Goal: Information Seeking & Learning: Learn about a topic

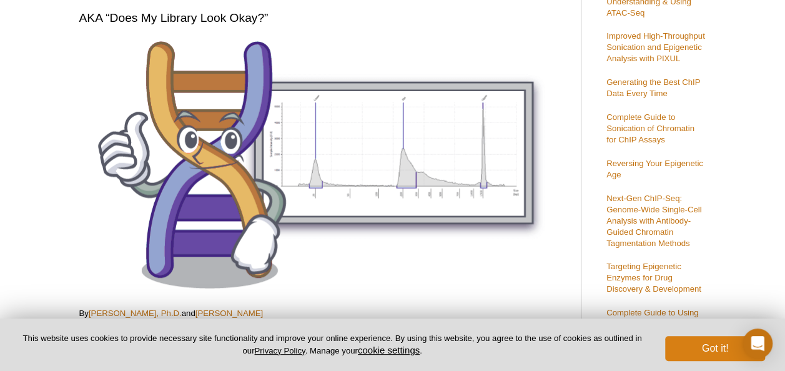
scroll to position [143, 0]
click at [713, 341] on button "Got it!" at bounding box center [715, 348] width 100 height 25
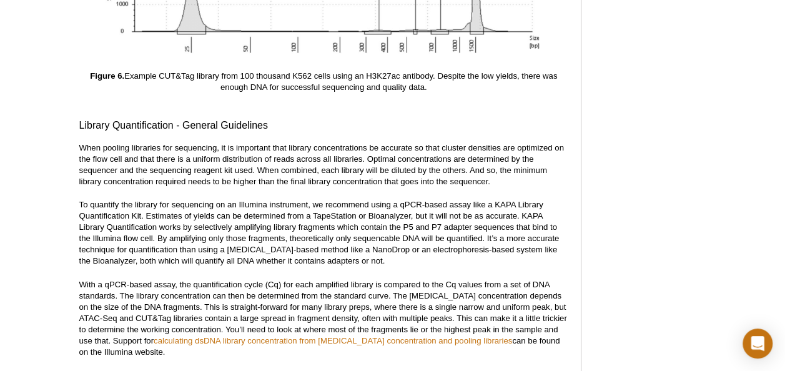
scroll to position [4490, 0]
click at [125, 212] on p "To quantify the library for sequencing on an Illumina instrument, we recommend …" at bounding box center [323, 233] width 489 height 67
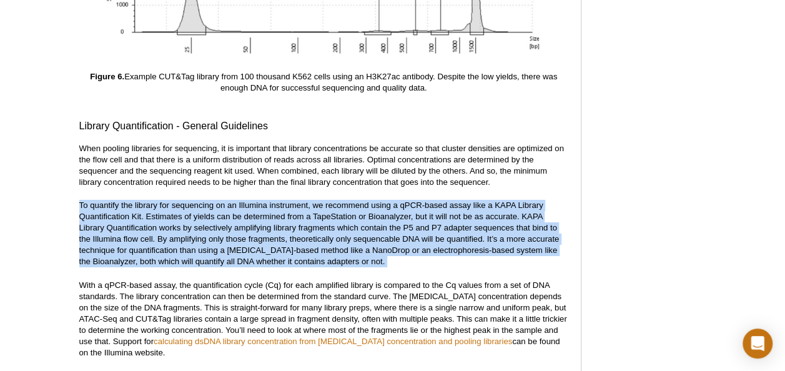
click at [125, 212] on p "To quantify the library for sequencing on an Illumina instrument, we recommend …" at bounding box center [323, 233] width 489 height 67
drag, startPoint x: 125, startPoint y: 212, endPoint x: 62, endPoint y: 219, distance: 63.5
click at [172, 201] on p "To quantify the library for sequencing on an Illumina instrument, we recommend …" at bounding box center [323, 233] width 489 height 67
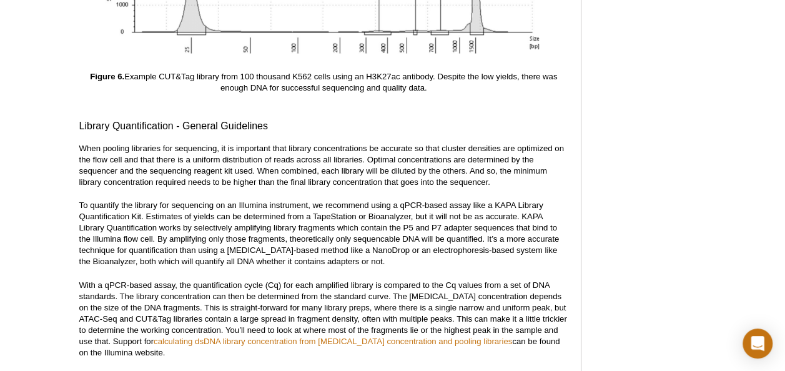
click at [136, 159] on p "When pooling libraries for sequencing, it is important that library concentrati…" at bounding box center [323, 165] width 489 height 45
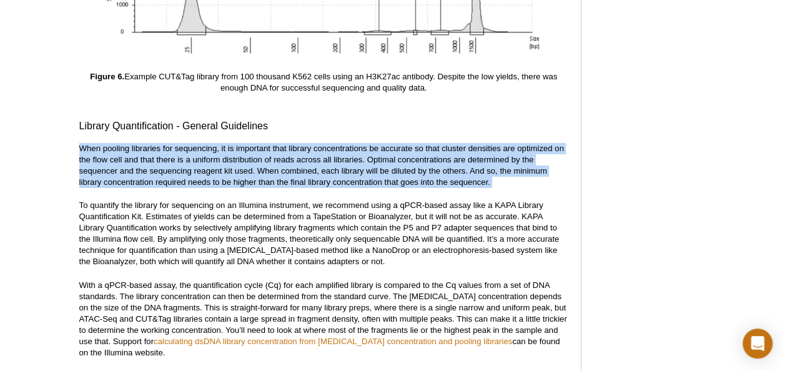
click at [136, 159] on p "When pooling libraries for sequencing, it is important that library concentrati…" at bounding box center [323, 165] width 489 height 45
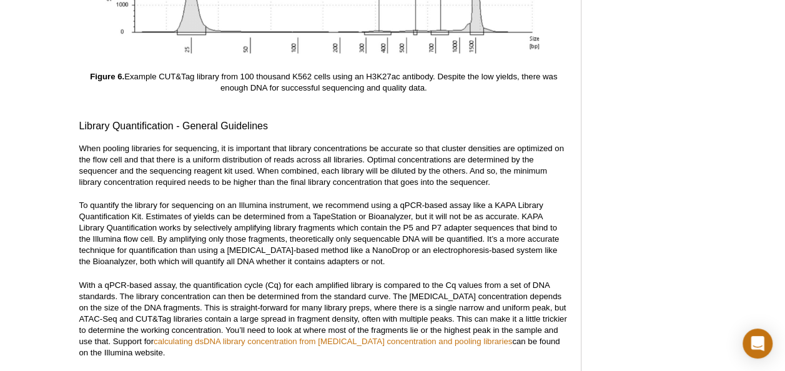
click at [79, 252] on p "To quantify the library for sequencing on an Illumina instrument, we recommend …" at bounding box center [323, 233] width 489 height 67
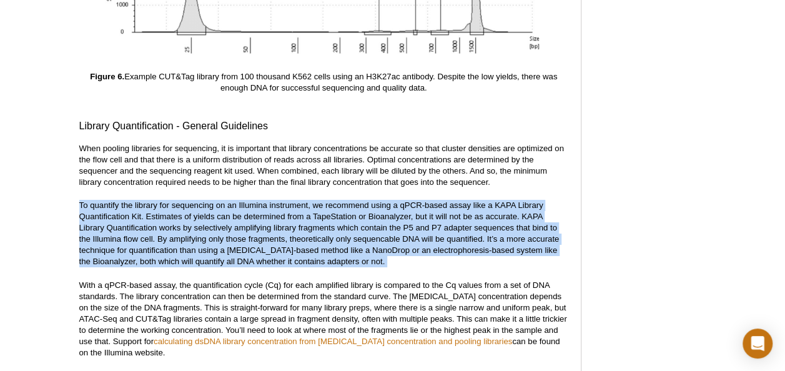
click at [79, 252] on p "To quantify the library for sequencing on an Illumina instrument, we recommend …" at bounding box center [323, 233] width 489 height 67
drag, startPoint x: 79, startPoint y: 252, endPoint x: 39, endPoint y: 252, distance: 40.6
click at [116, 241] on p "To quantify the library for sequencing on an Illumina instrument, we recommend …" at bounding box center [323, 233] width 489 height 67
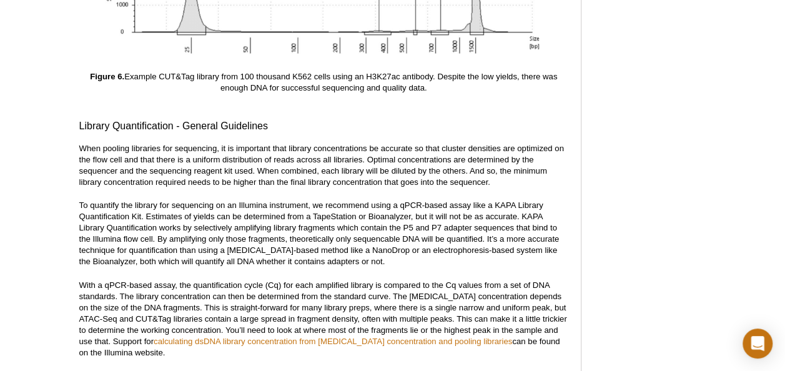
click at [94, 200] on p "To quantify the library for sequencing on an Illumina instrument, we recommend …" at bounding box center [323, 233] width 489 height 67
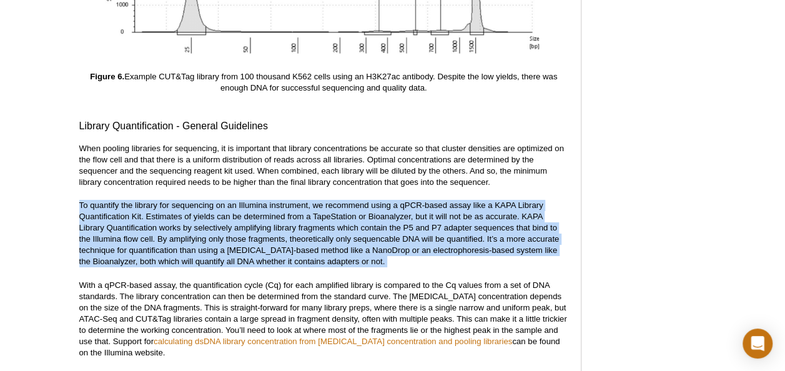
click at [94, 200] on p "To quantify the library for sequencing on an Illumina instrument, we recommend …" at bounding box center [323, 233] width 489 height 67
drag, startPoint x: 94, startPoint y: 197, endPoint x: 134, endPoint y: 231, distance: 52.3
click at [134, 231] on p "To quantify the library for sequencing on an Illumina instrument, we recommend …" at bounding box center [323, 233] width 489 height 67
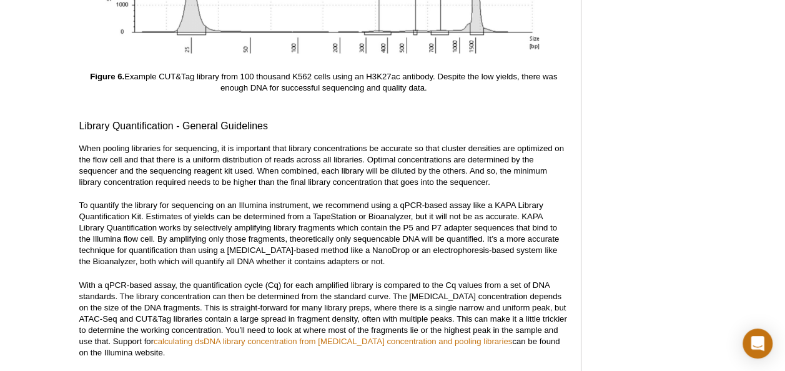
click at [176, 162] on p "When pooling libraries for sequencing, it is important that library concentrati…" at bounding box center [323, 165] width 489 height 45
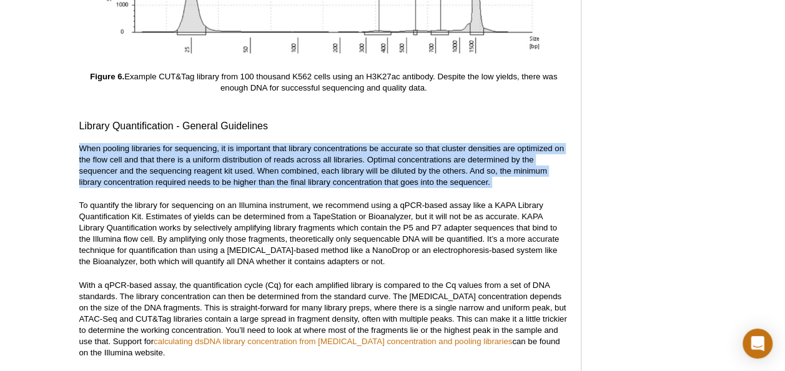
click at [176, 162] on p "When pooling libraries for sequencing, it is important that library concentrati…" at bounding box center [323, 165] width 489 height 45
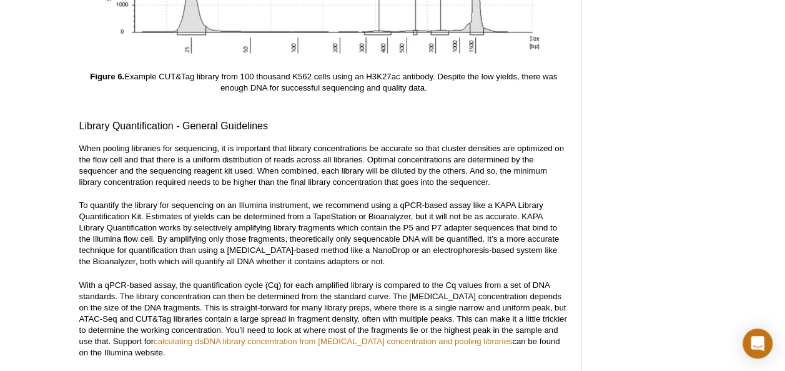
drag, startPoint x: 176, startPoint y: 162, endPoint x: 207, endPoint y: 210, distance: 56.8
click at [207, 210] on p "To quantify the library for sequencing on an Illumina instrument, we recommend …" at bounding box center [323, 233] width 489 height 67
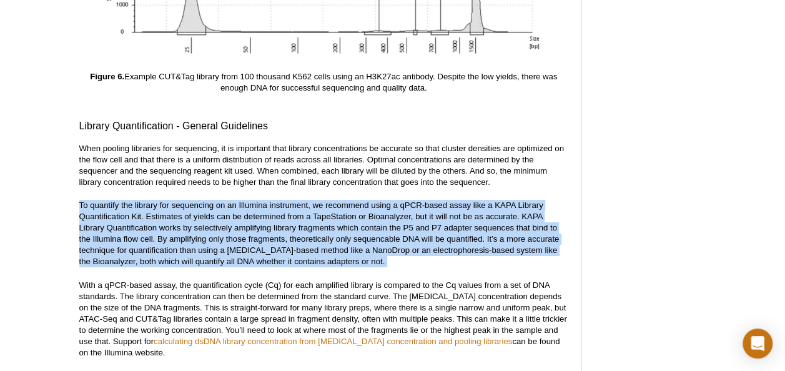
click at [207, 210] on p "To quantify the library for sequencing on an Illumina instrument, we recommend …" at bounding box center [323, 233] width 489 height 67
drag, startPoint x: 207, startPoint y: 210, endPoint x: 137, endPoint y: 215, distance: 69.5
click at [137, 215] on p "To quantify the library for sequencing on an Illumina instrument, we recommend …" at bounding box center [323, 233] width 489 height 67
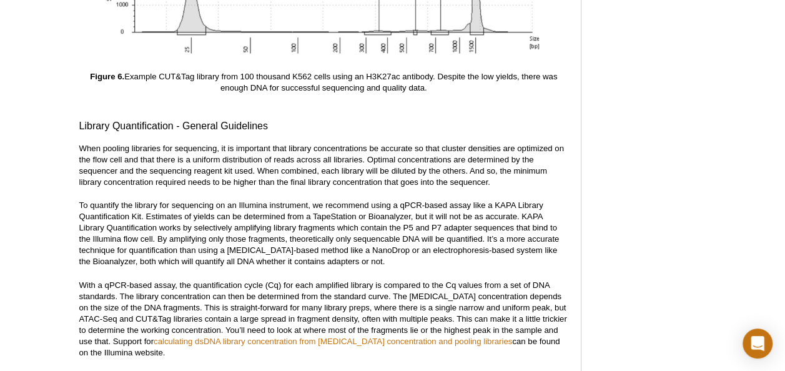
click at [101, 292] on p "With a qPCR-based assay, the quantification cycle (Cq) for each amplified libra…" at bounding box center [323, 319] width 489 height 79
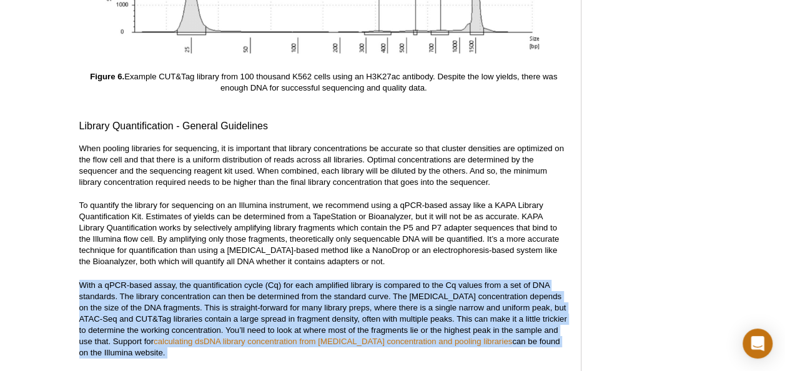
click at [101, 292] on p "With a qPCR-based assay, the quantification cycle (Cq) for each amplified libra…" at bounding box center [323, 319] width 489 height 79
drag, startPoint x: 101, startPoint y: 292, endPoint x: 31, endPoint y: 278, distance: 71.4
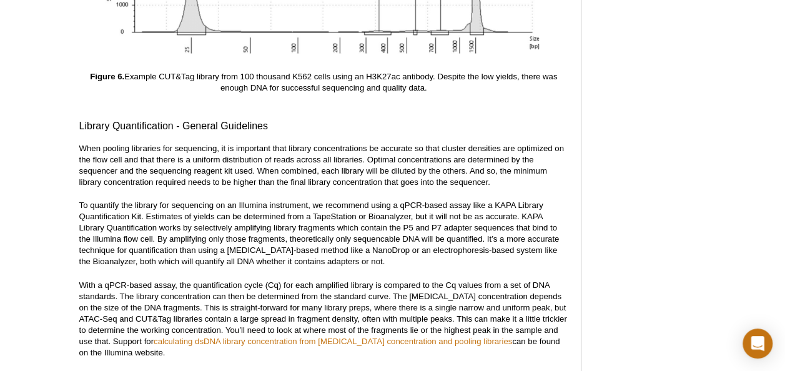
click at [164, 222] on p "To quantify the library for sequencing on an Illumina instrument, we recommend …" at bounding box center [323, 233] width 489 height 67
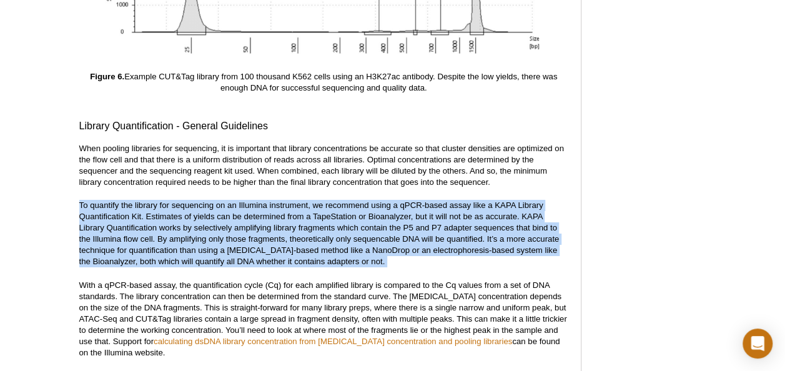
click at [164, 222] on p "To quantify the library for sequencing on an Illumina instrument, we recommend …" at bounding box center [323, 233] width 489 height 67
drag, startPoint x: 164, startPoint y: 222, endPoint x: 271, endPoint y: 241, distance: 109.0
click at [271, 241] on p "To quantify the library for sequencing on an Illumina instrument, we recommend …" at bounding box center [323, 233] width 489 height 67
click at [226, 227] on p "To quantify the library for sequencing on an Illumina instrument, we recommend …" at bounding box center [323, 233] width 489 height 67
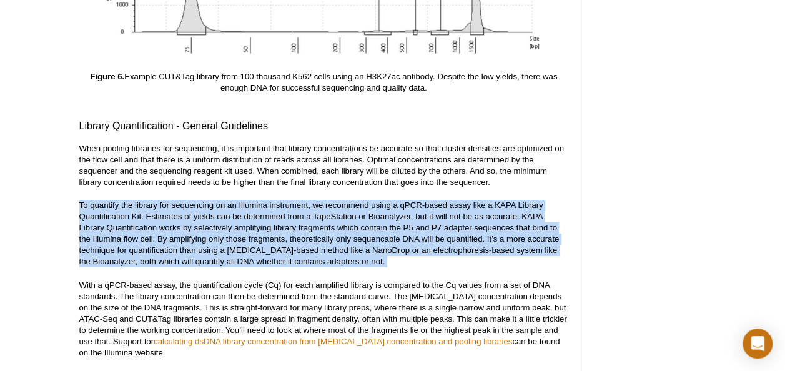
drag, startPoint x: 62, startPoint y: 214, endPoint x: 134, endPoint y: 224, distance: 72.5
click at [134, 224] on p "To quantify the library for sequencing on an Illumina instrument, we recommend …" at bounding box center [323, 233] width 489 height 67
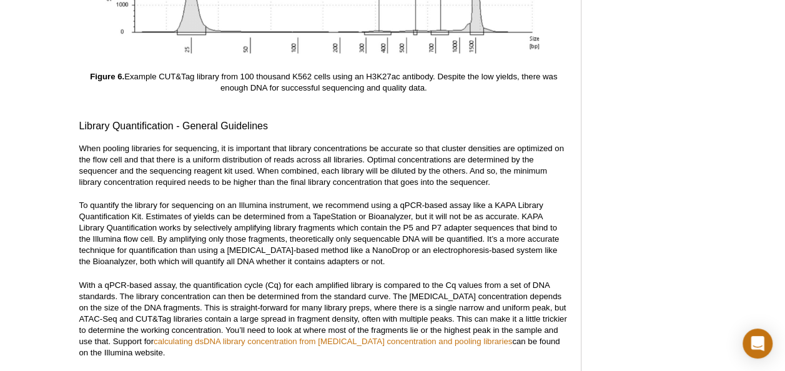
click at [144, 152] on p "When pooling libraries for sequencing, it is important that library concentrati…" at bounding box center [323, 165] width 489 height 45
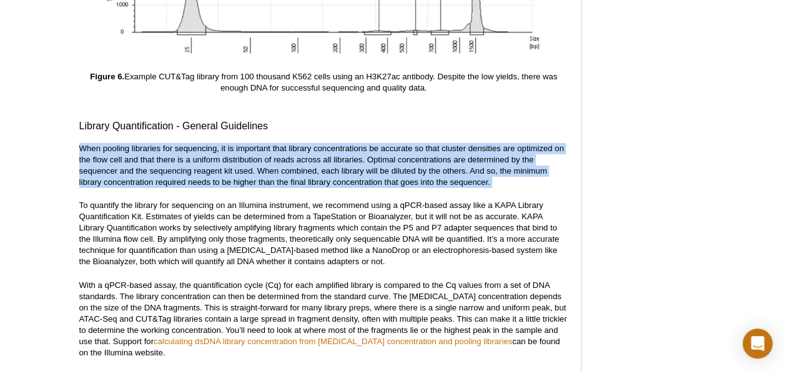
click at [144, 152] on p "When pooling libraries for sequencing, it is important that library concentrati…" at bounding box center [323, 165] width 489 height 45
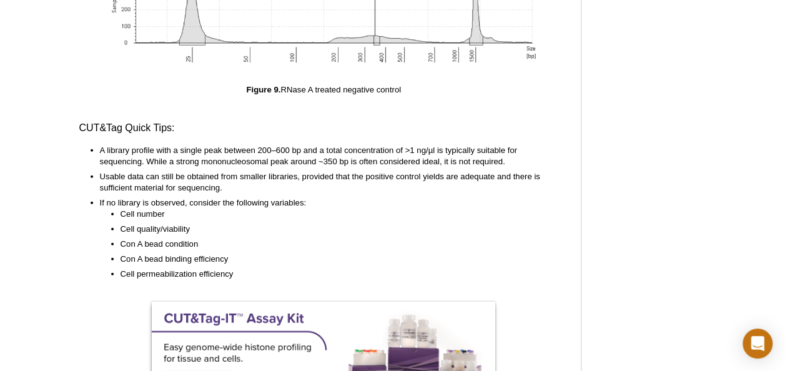
scroll to position [6103, 0]
